Goal: Task Accomplishment & Management: Use online tool/utility

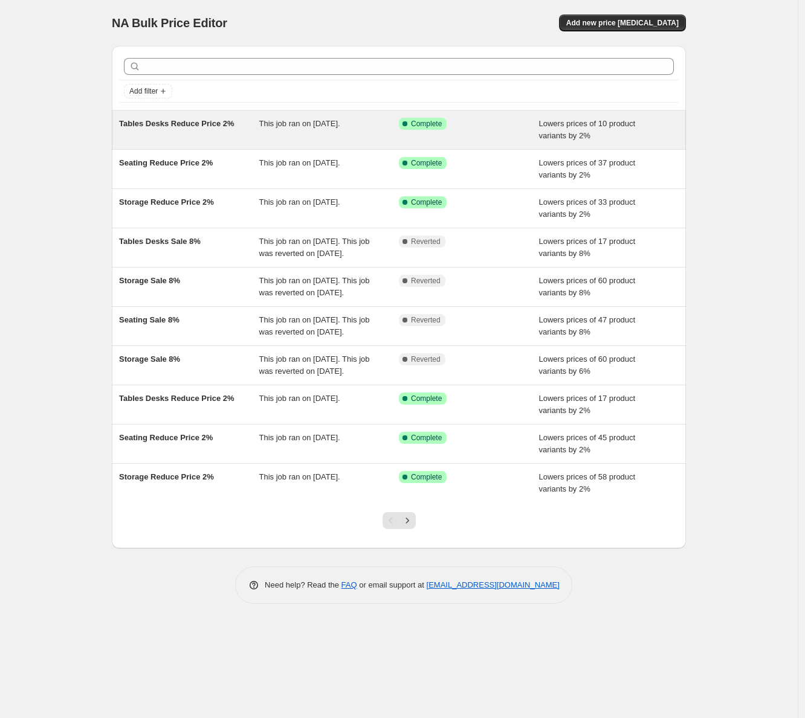
click at [203, 132] on div "Tables Desks Reduce Price 2%" at bounding box center [189, 130] width 140 height 24
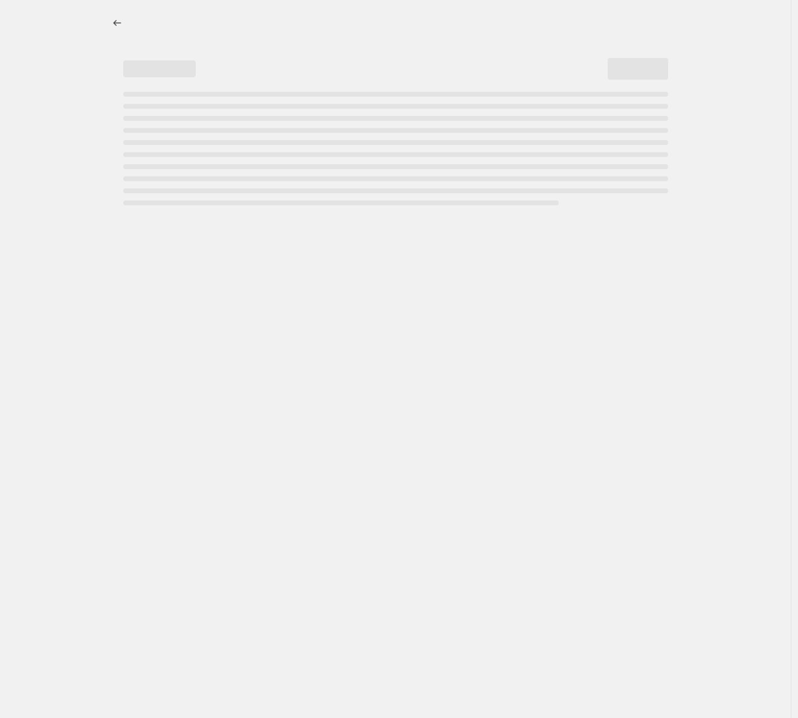
select select "percentage"
select select "no_change"
select select "collection"
select select "inventory_quantity"
select select ">"
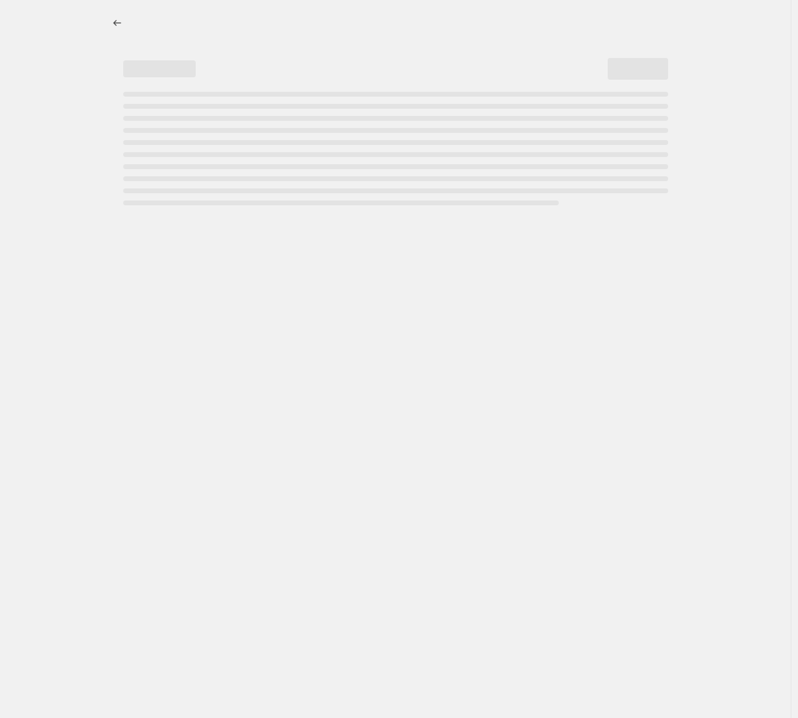
select select "collection"
select select "not_equal"
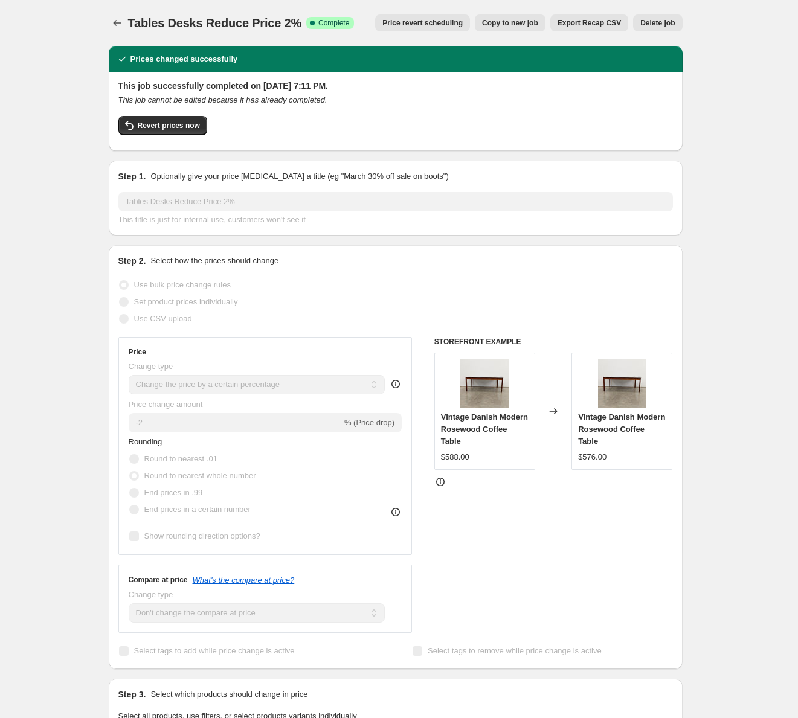
click at [518, 27] on span "Copy to new job" at bounding box center [510, 23] width 56 height 10
select select "percentage"
select select "no_change"
select select "collection"
select select "inventory_quantity"
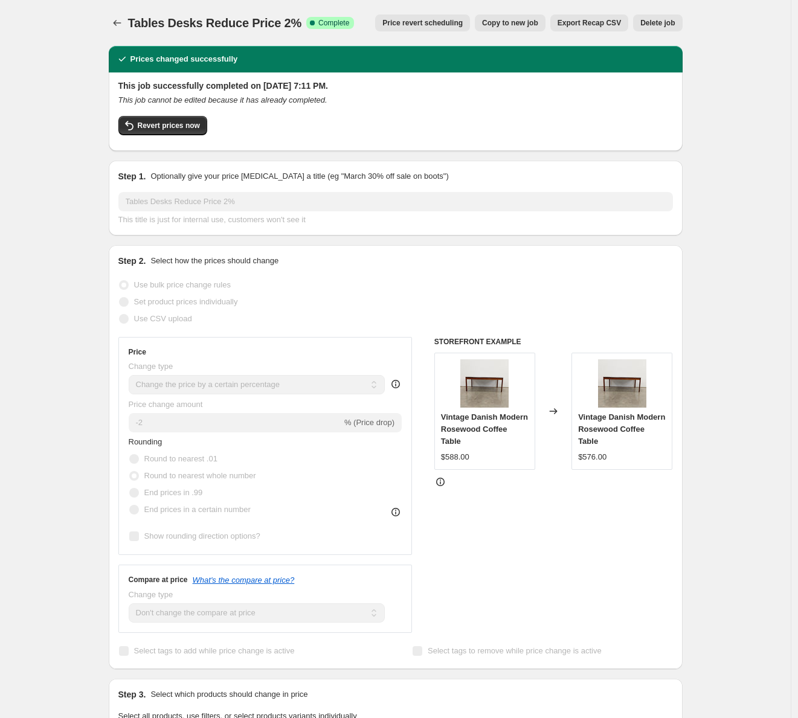
select select ">"
select select "collection"
select select "not_equal"
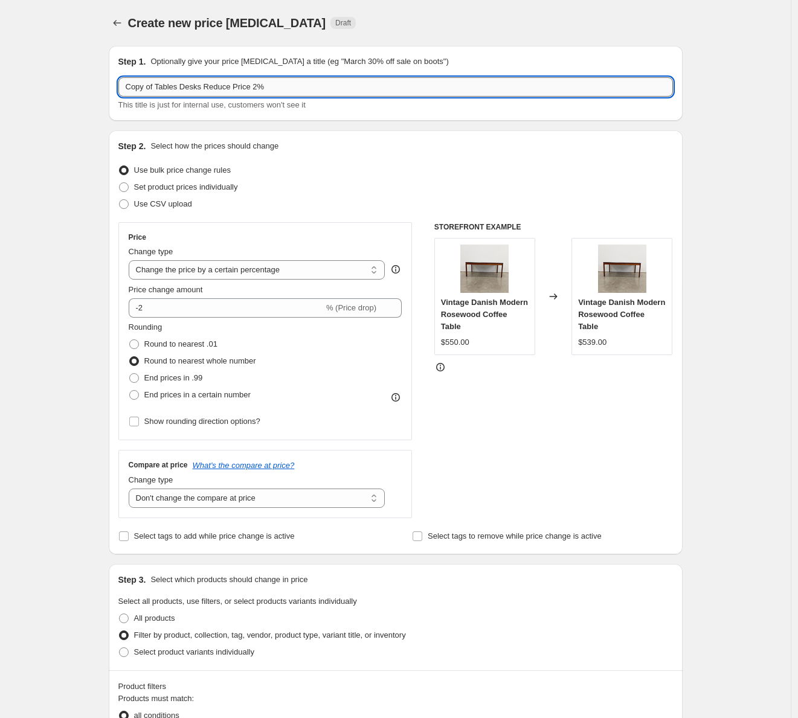
drag, startPoint x: 208, startPoint y: 85, endPoint x: -38, endPoint y: 61, distance: 247.0
click at [118, 77] on input "Copy of Tables Desks Reduce Price 2%" at bounding box center [395, 86] width 555 height 19
drag, startPoint x: 243, startPoint y: 82, endPoint x: 226, endPoint y: 84, distance: 17.0
click at [226, 84] on input "British Pots Reduce Price 2%" at bounding box center [395, 86] width 555 height 19
type input "British Pots Reduce Price $10"
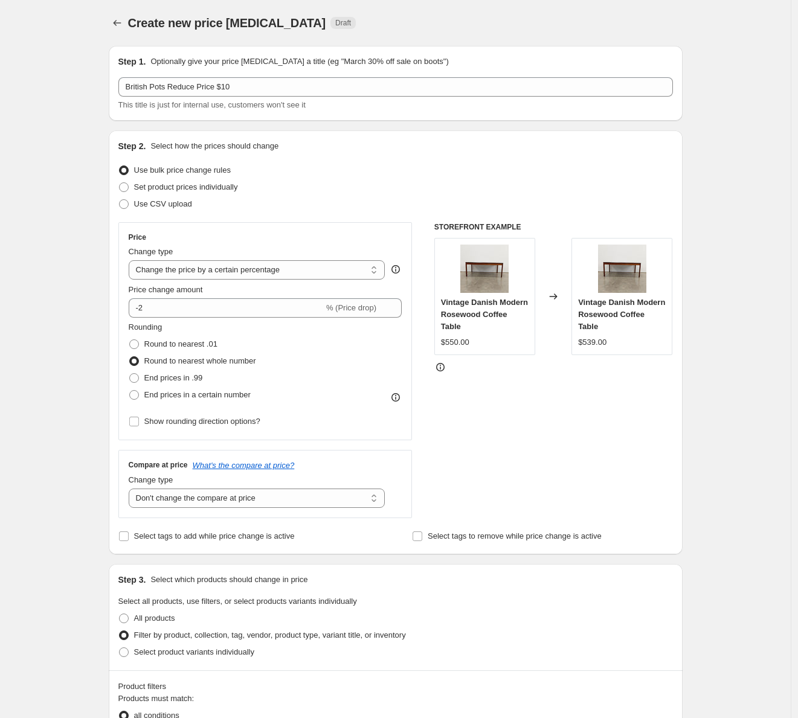
click at [60, 106] on div "Create new price [MEDICAL_DATA]. This page is ready Create new price [MEDICAL_D…" at bounding box center [395, 700] width 791 height 1400
select select "by"
click option "Change the price by a certain amount" at bounding box center [0, 0] width 0 height 0
type input "-10.00"
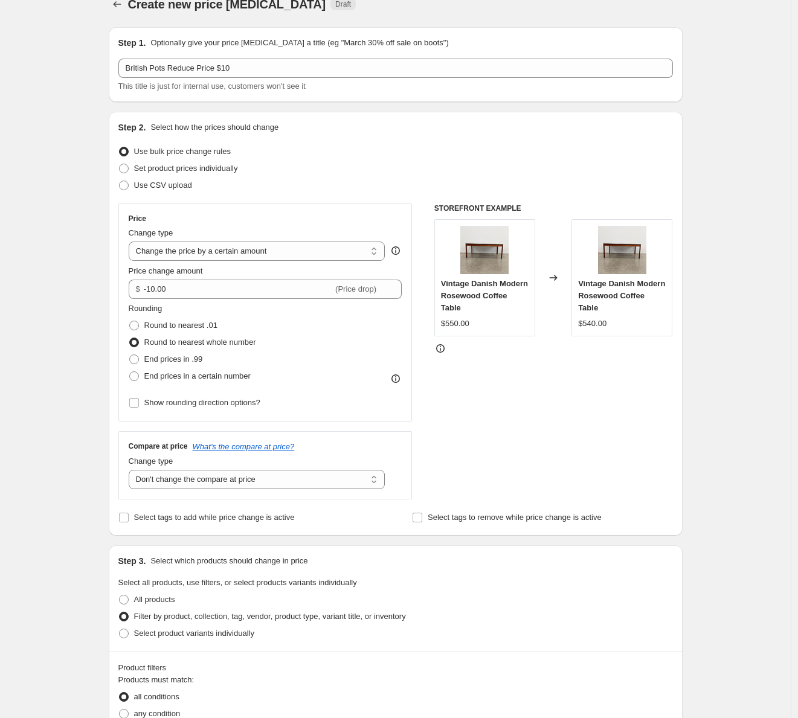
scroll to position [19, 0]
click at [41, 411] on div "Create new price [MEDICAL_DATA]. This page is ready Create new price [MEDICAL_D…" at bounding box center [395, 681] width 791 height 1400
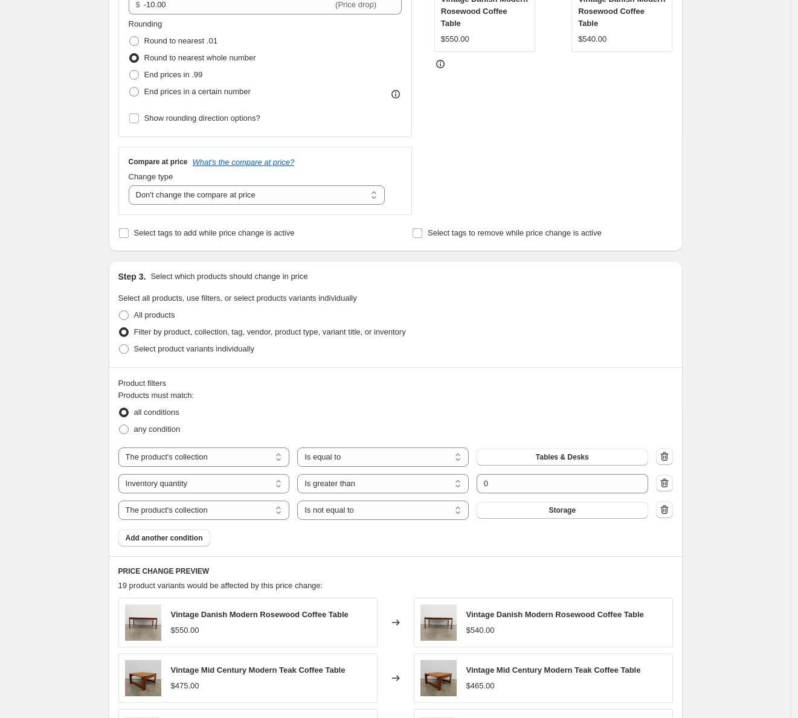
scroll to position [387, 0]
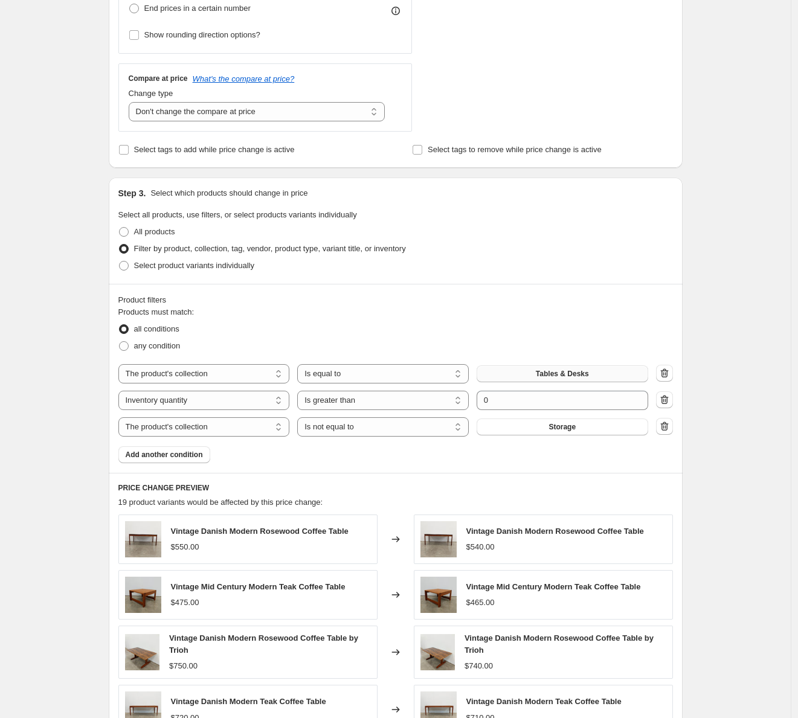
click at [550, 374] on span "Tables & Desks" at bounding box center [562, 374] width 53 height 10
click at [608, 370] on button "Tables & Desks" at bounding box center [563, 373] width 172 height 17
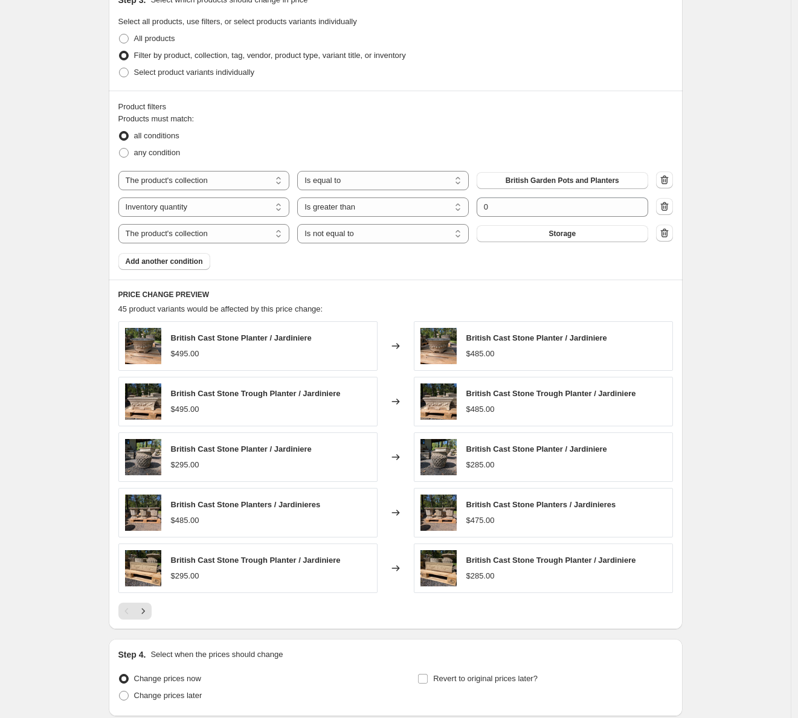
scroll to position [678, 0]
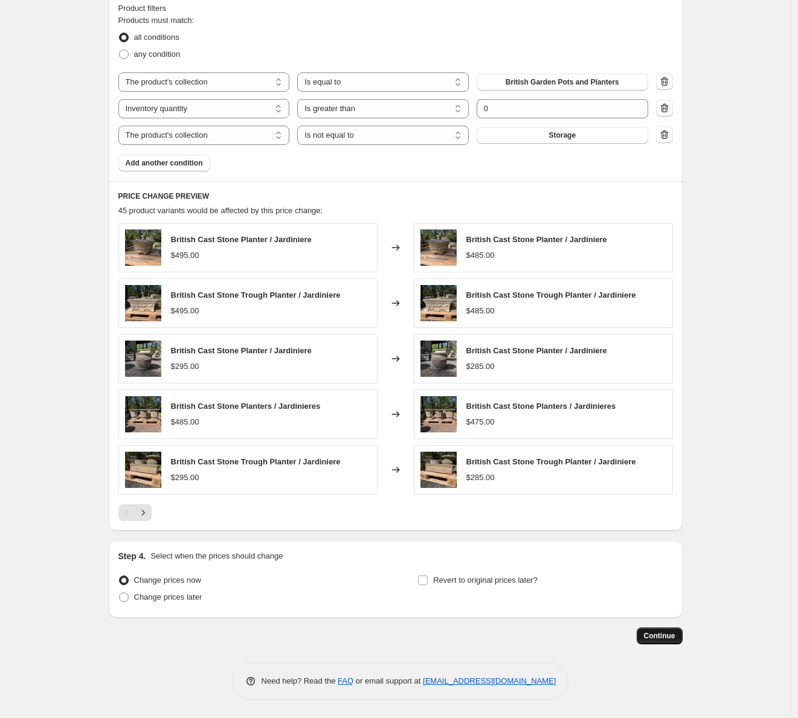
click at [668, 640] on span "Continue" at bounding box center [659, 636] width 31 height 10
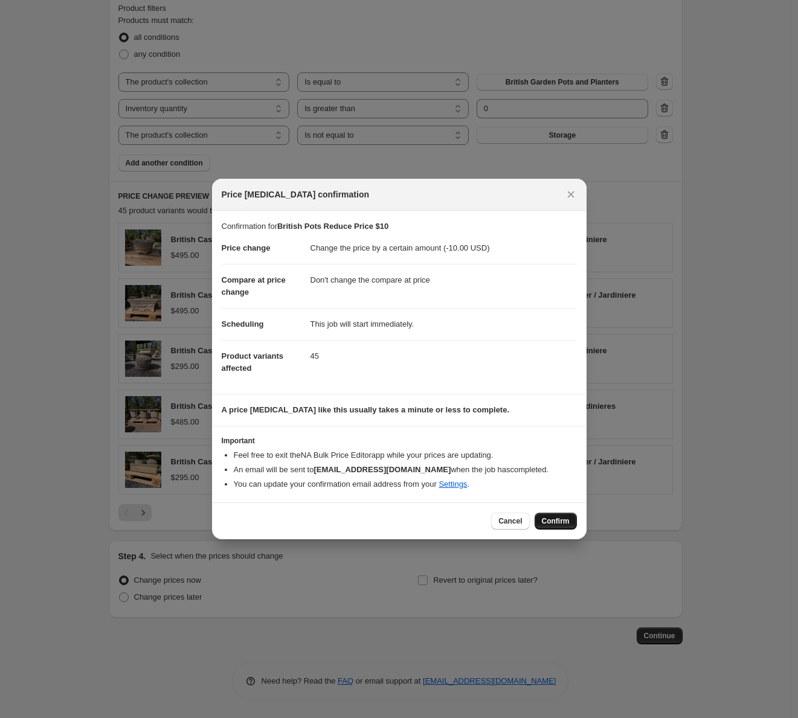
click at [556, 518] on span "Confirm" at bounding box center [556, 522] width 28 height 10
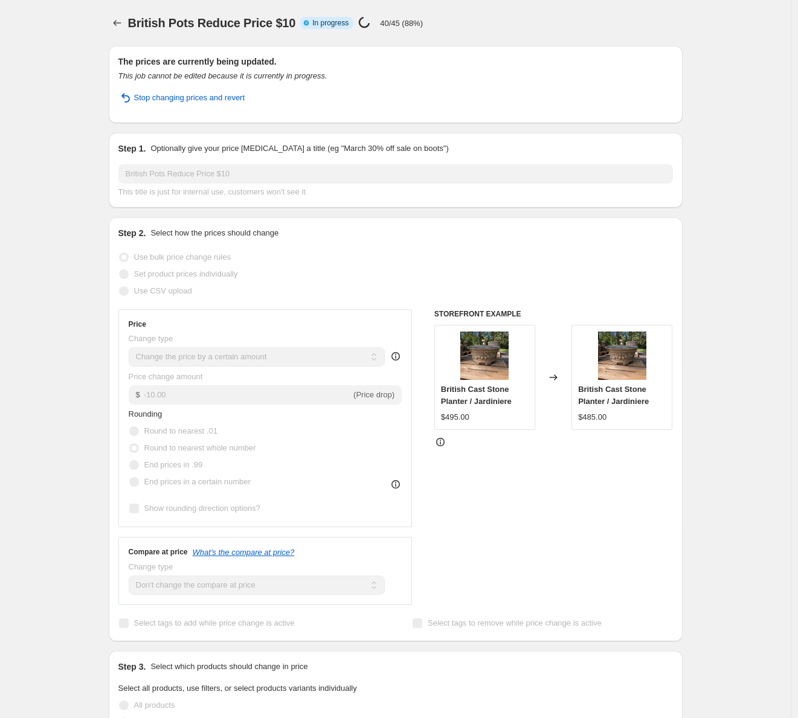
select select "by"
select select "no_change"
select select "collection"
select select "inventory_quantity"
select select ">"
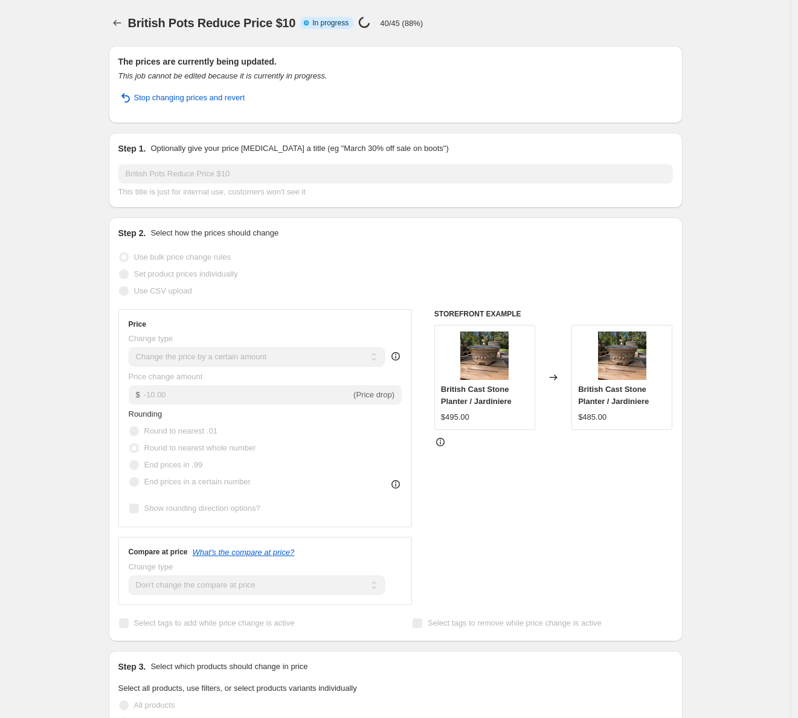
select select "collection"
select select "not_equal"
